Goal: Task Accomplishment & Management: Manage account settings

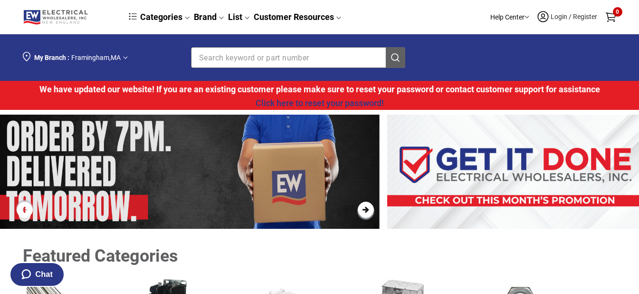
click at [575, 18] on span "Login / Register" at bounding box center [574, 17] width 48 height 8
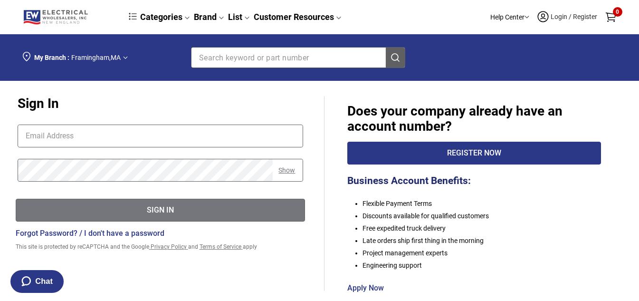
click at [122, 131] on input "text" at bounding box center [160, 136] width 285 height 22
paste input "[PERSON_NAME][EMAIL_ADDRESS][DOMAIN_NAME]"
type input "[PERSON_NAME][EMAIL_ADDRESS][DOMAIN_NAME]"
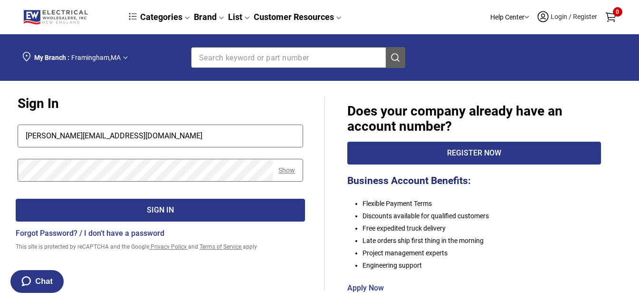
click at [154, 212] on div "Sign In" at bounding box center [160, 210] width 289 height 12
